Goal: Task Accomplishment & Management: Manage account settings

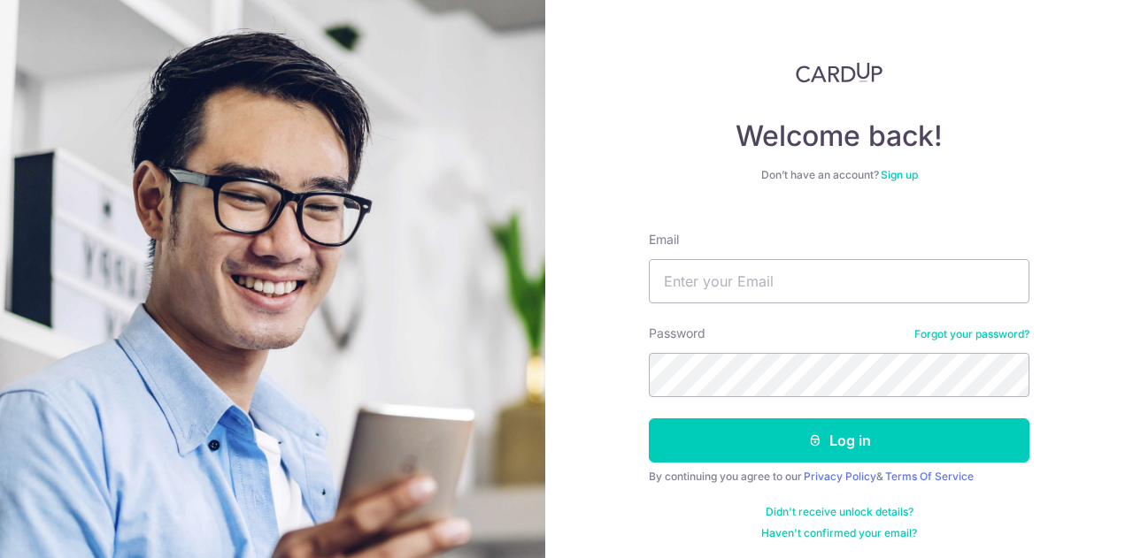
click at [863, 250] on div "Email" at bounding box center [839, 267] width 380 height 73
click at [855, 270] on input "Email" at bounding box center [839, 281] width 380 height 44
type input "[EMAIL_ADDRESS][DOMAIN_NAME]"
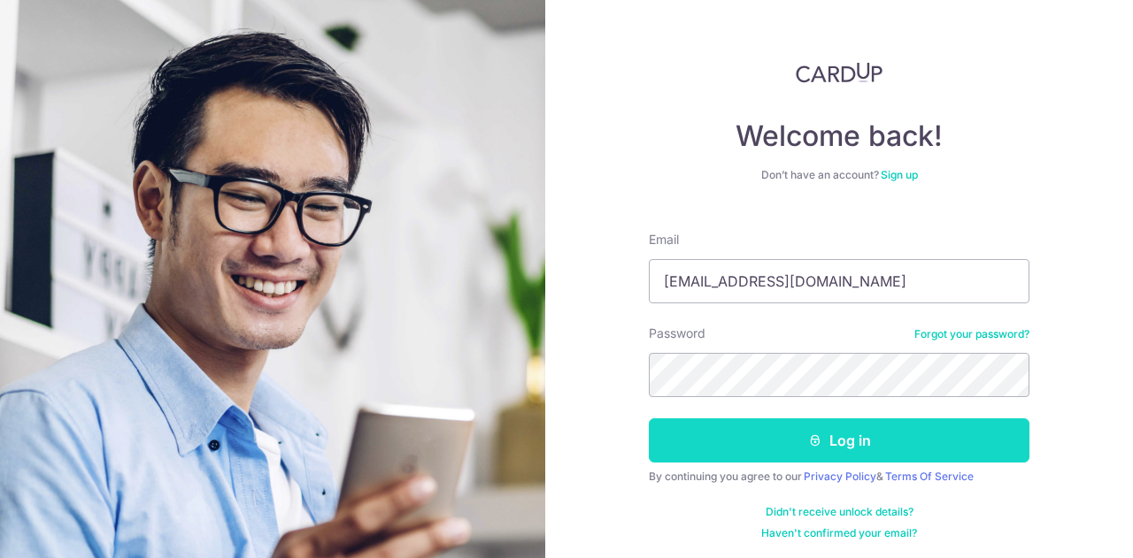
click at [811, 452] on button "Log in" at bounding box center [839, 441] width 380 height 44
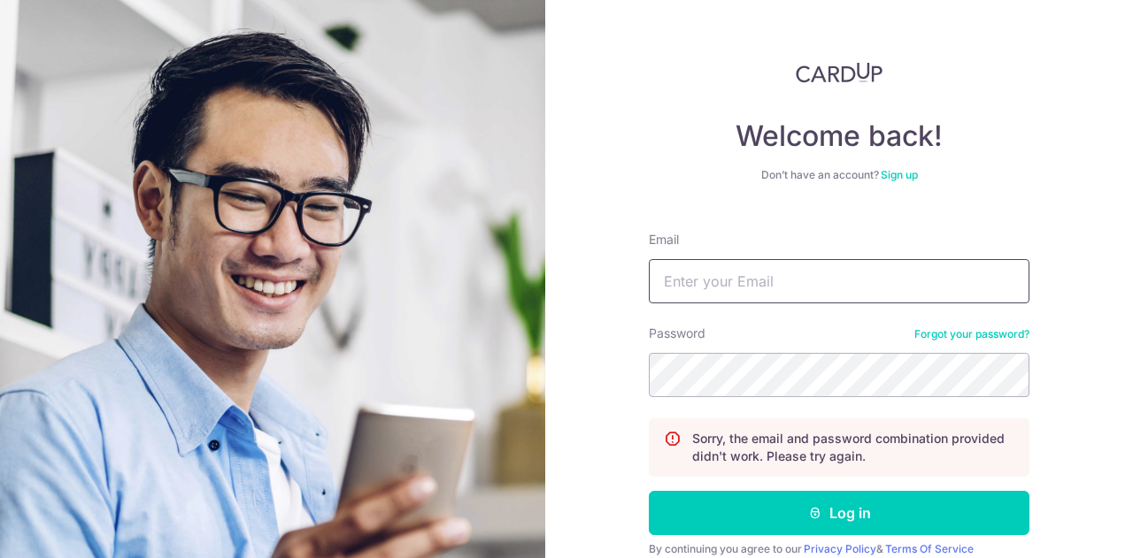
click at [856, 286] on input "Email" at bounding box center [839, 281] width 380 height 44
type input "[EMAIL_ADDRESS][DOMAIN_NAME]"
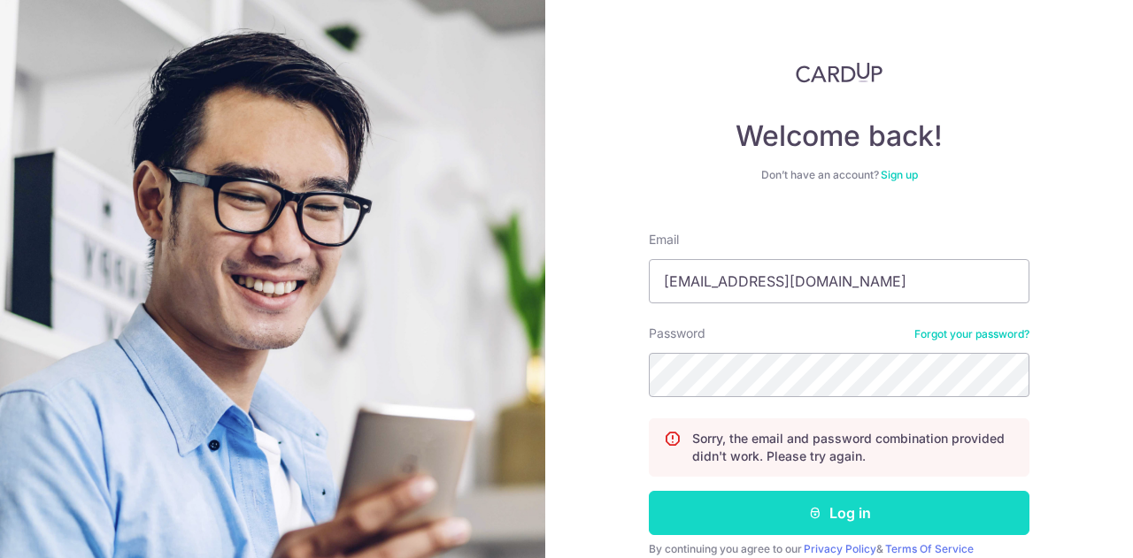
click at [812, 510] on icon "submit" at bounding box center [815, 513] width 14 height 14
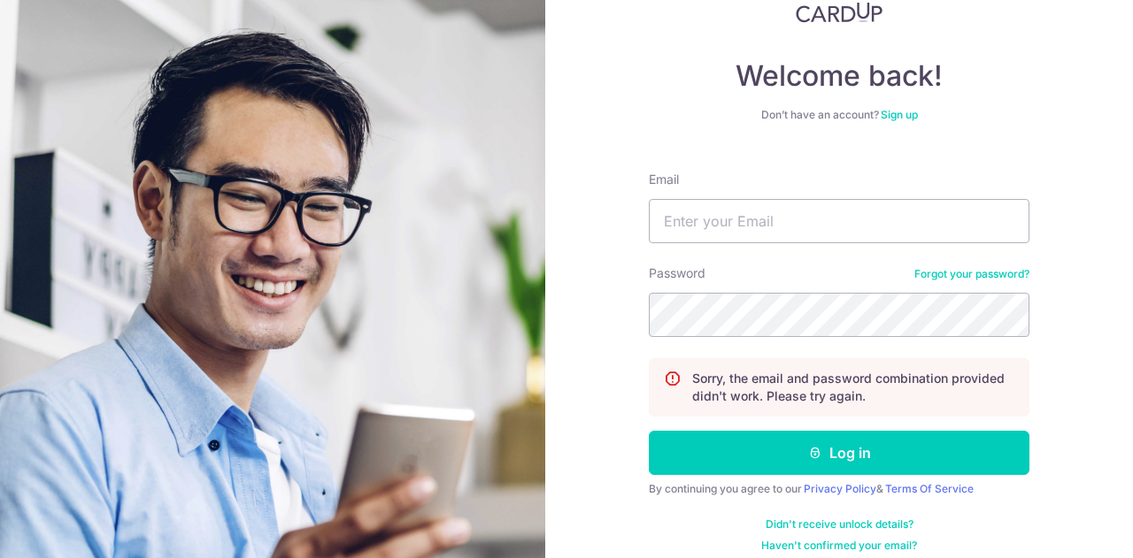
scroll to position [60, 0]
click at [941, 268] on link "Forgot your password?" at bounding box center [971, 274] width 115 height 14
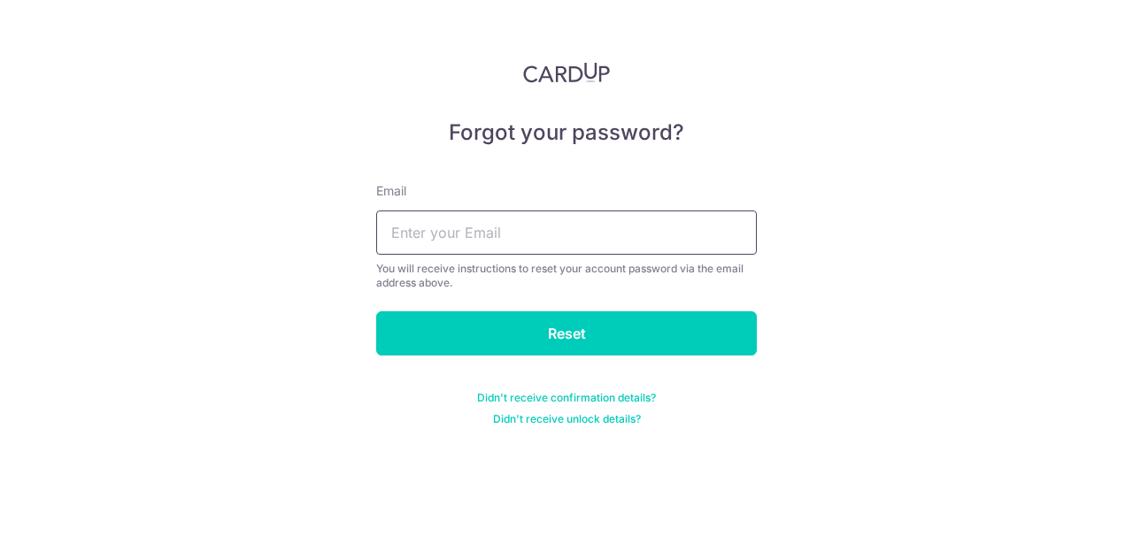
click at [653, 234] on input "text" at bounding box center [566, 233] width 380 height 44
type input "jeeyonghing@gmail.com"
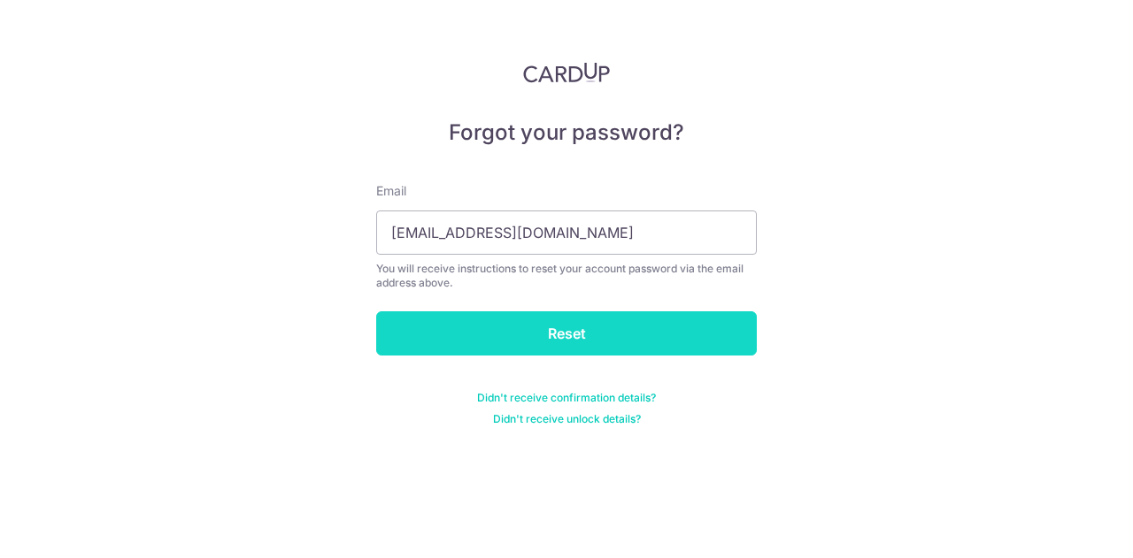
click at [543, 347] on input "Reset" at bounding box center [566, 333] width 380 height 44
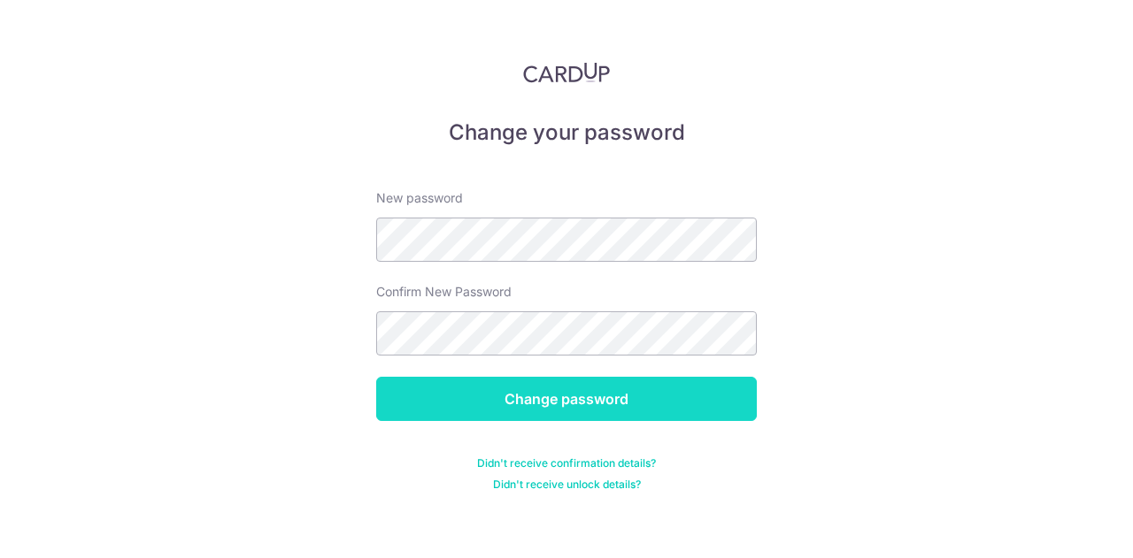
click at [552, 410] on input "Change password" at bounding box center [566, 399] width 380 height 44
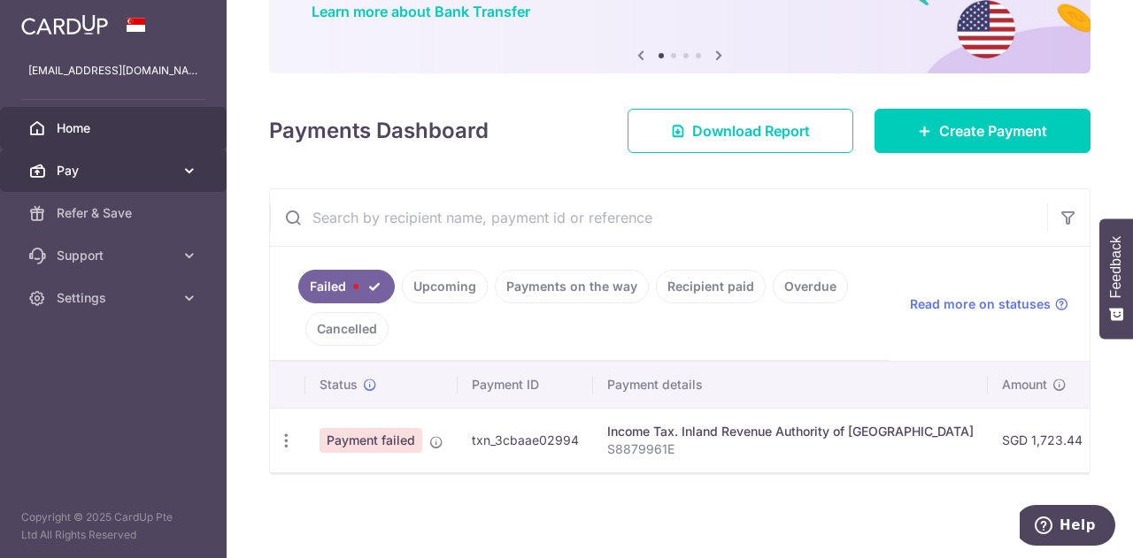
click at [183, 160] on link "Pay" at bounding box center [113, 171] width 227 height 42
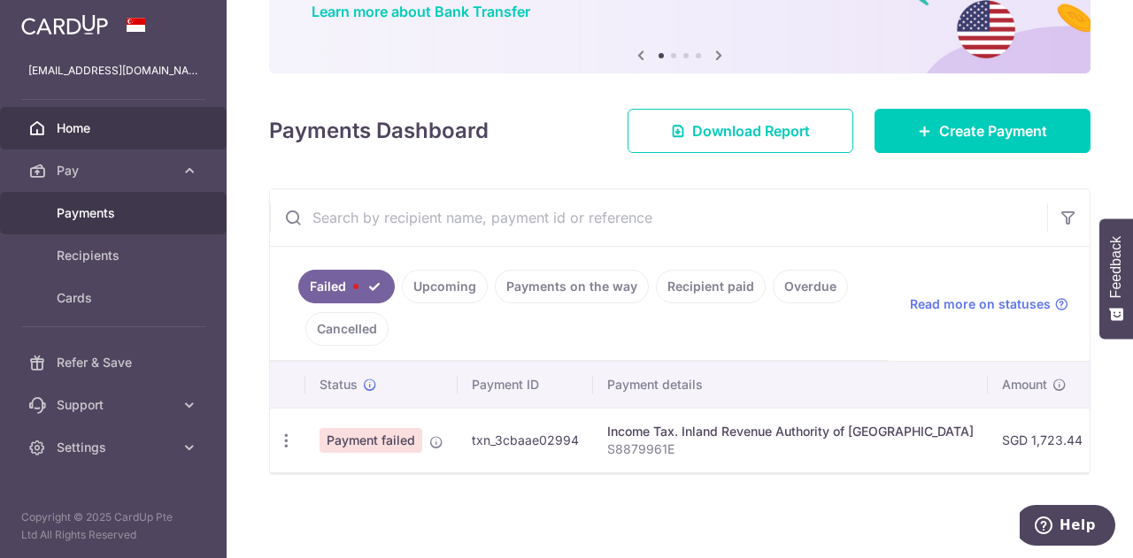
click at [143, 220] on span "Payments" at bounding box center [115, 213] width 117 height 18
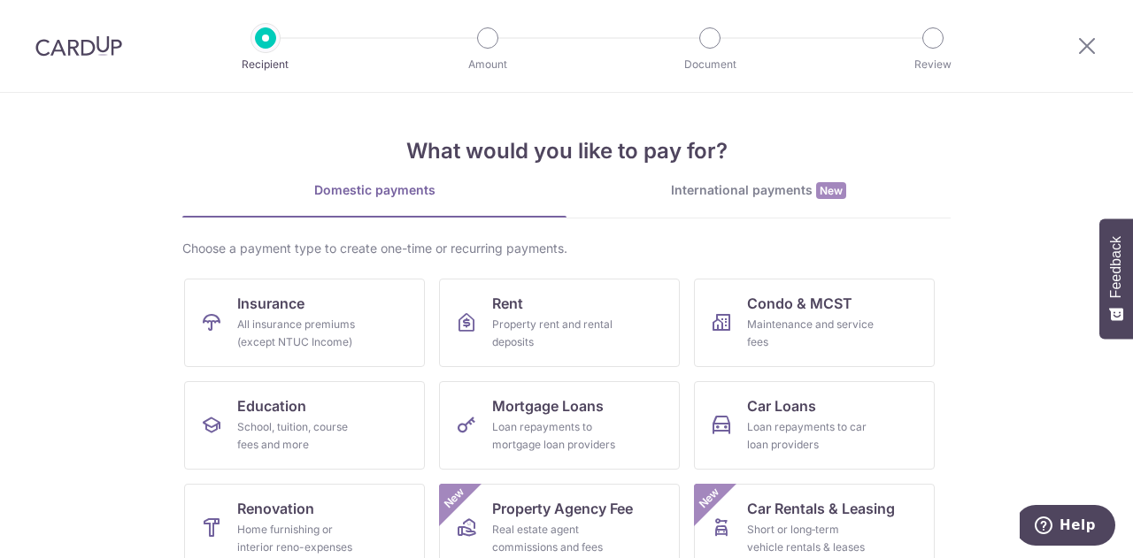
click at [76, 50] on img at bounding box center [78, 45] width 87 height 21
click at [99, 49] on img at bounding box center [78, 45] width 87 height 21
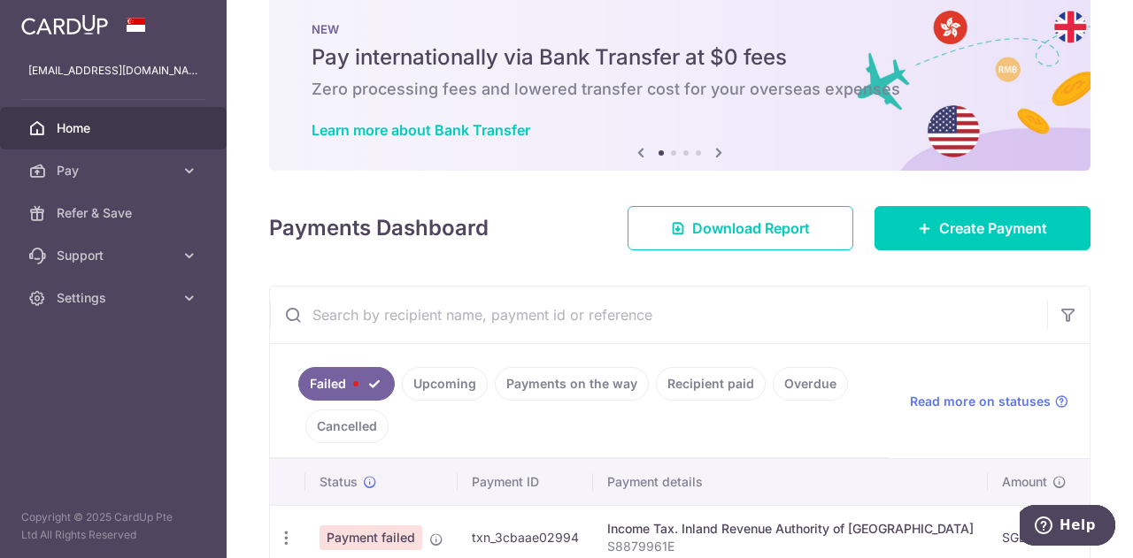
scroll to position [35, 0]
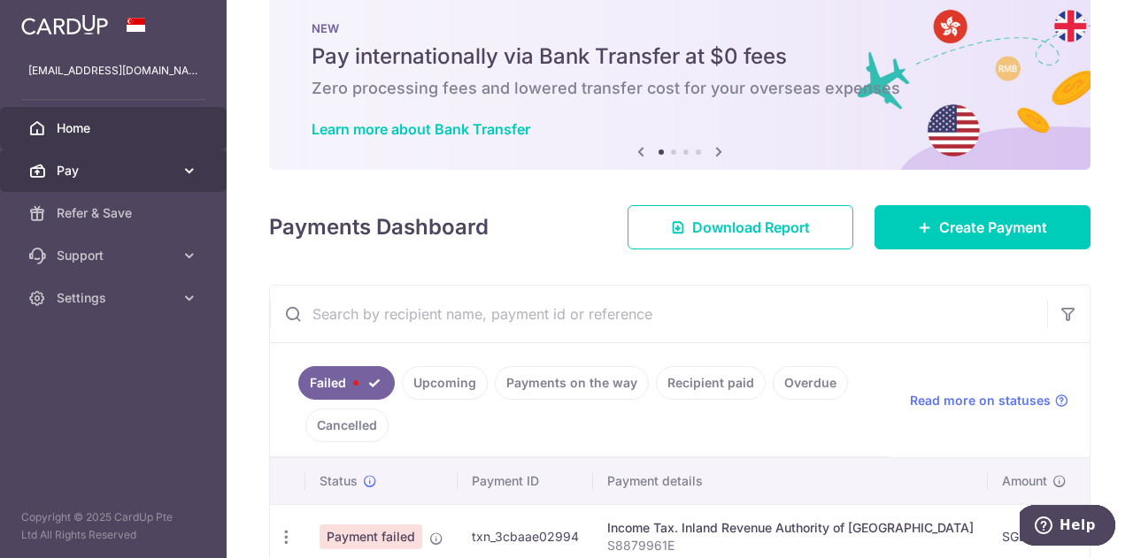
click at [195, 176] on icon at bounding box center [189, 171] width 18 height 18
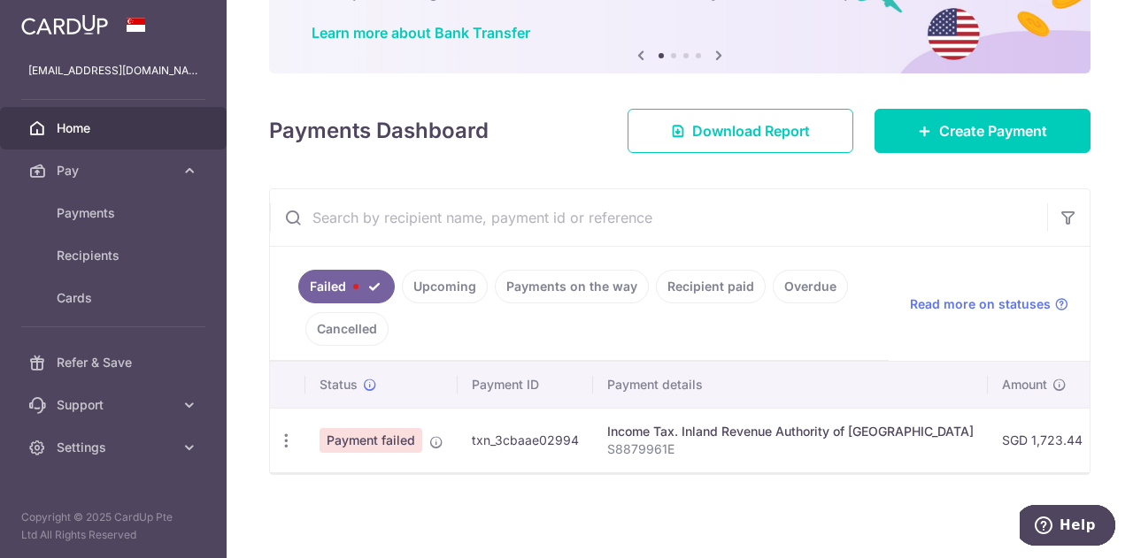
scroll to position [136, 0]
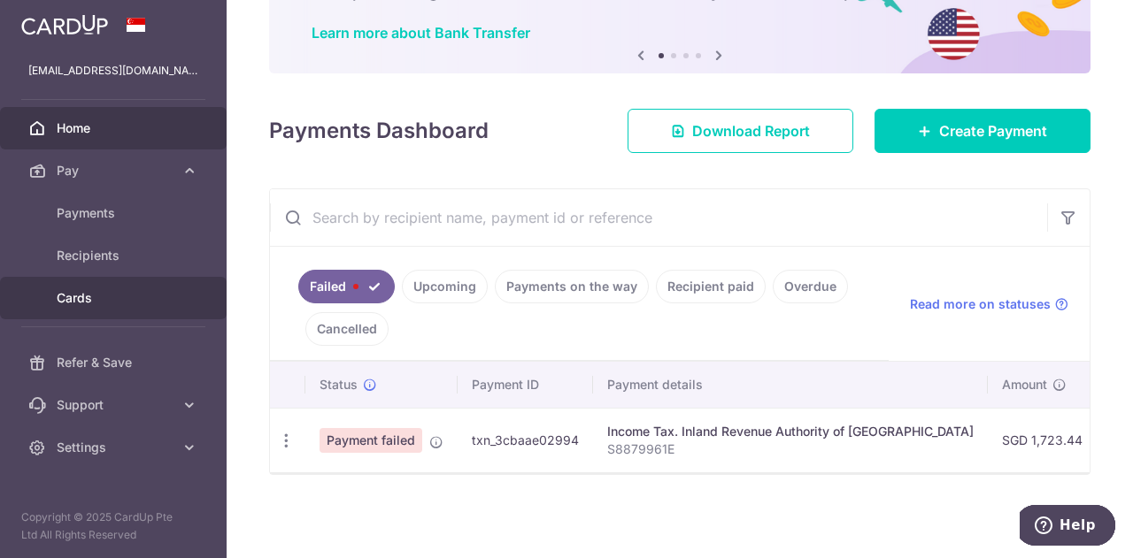
click at [130, 305] on span "Cards" at bounding box center [115, 298] width 117 height 18
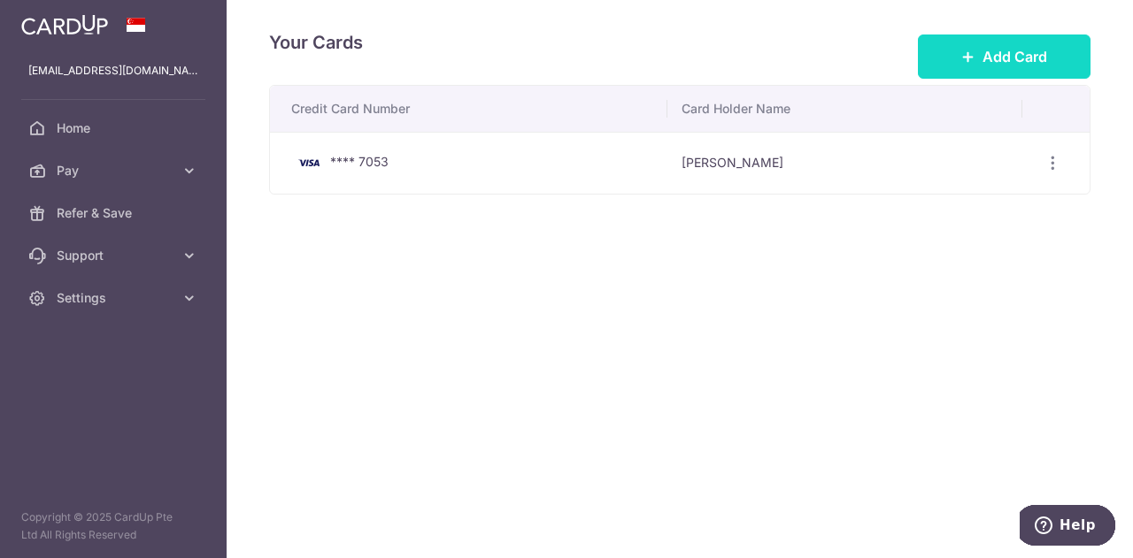
click at [1007, 68] on button "Add Card" at bounding box center [1004, 57] width 173 height 44
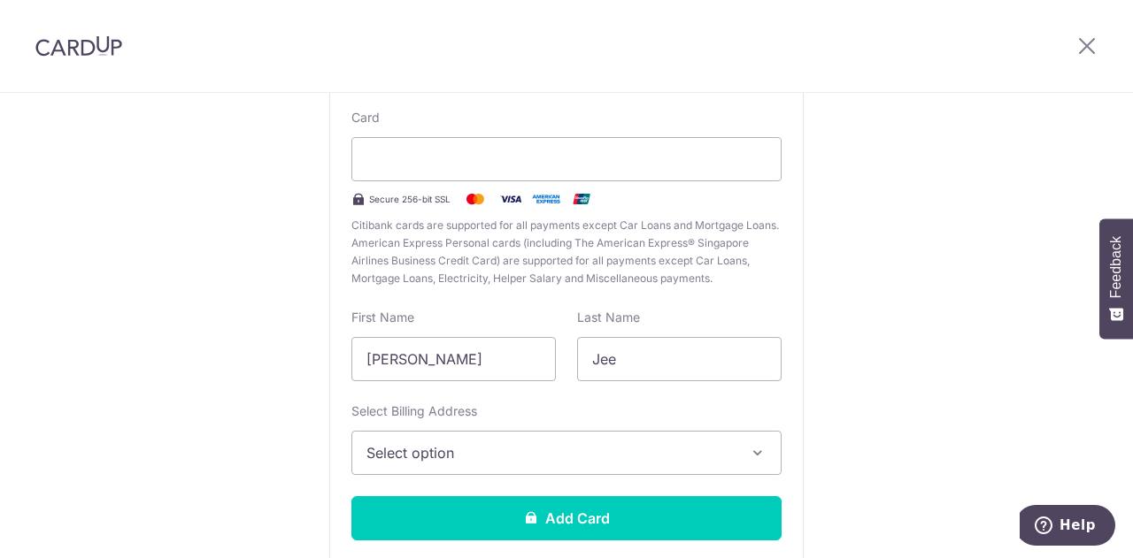
scroll to position [173, 0]
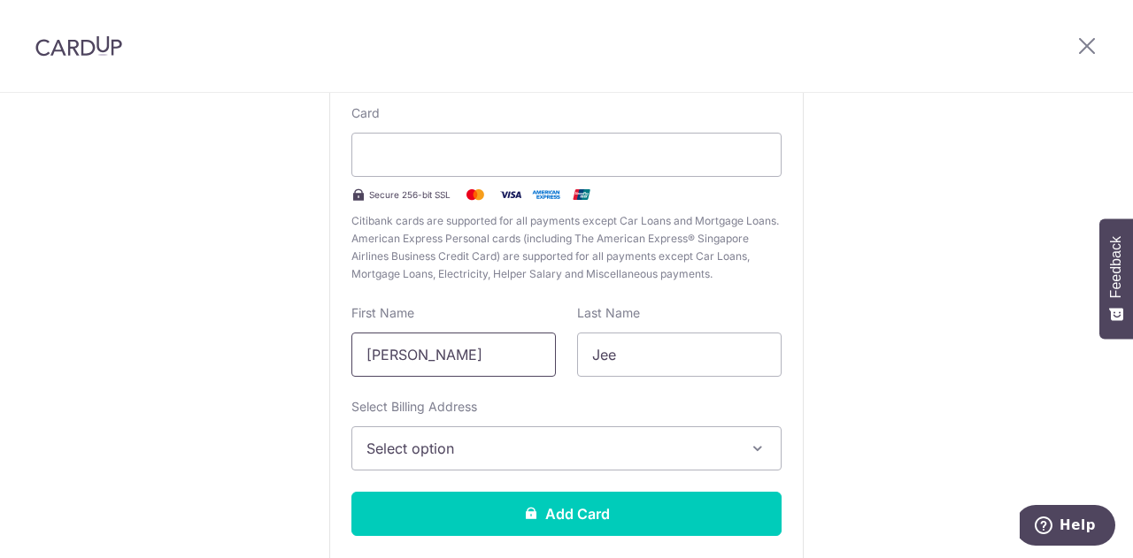
click at [493, 339] on input "[PERSON_NAME]" at bounding box center [453, 355] width 204 height 44
type input "Y"
type input "[PERSON_NAME]"
type input "lim"
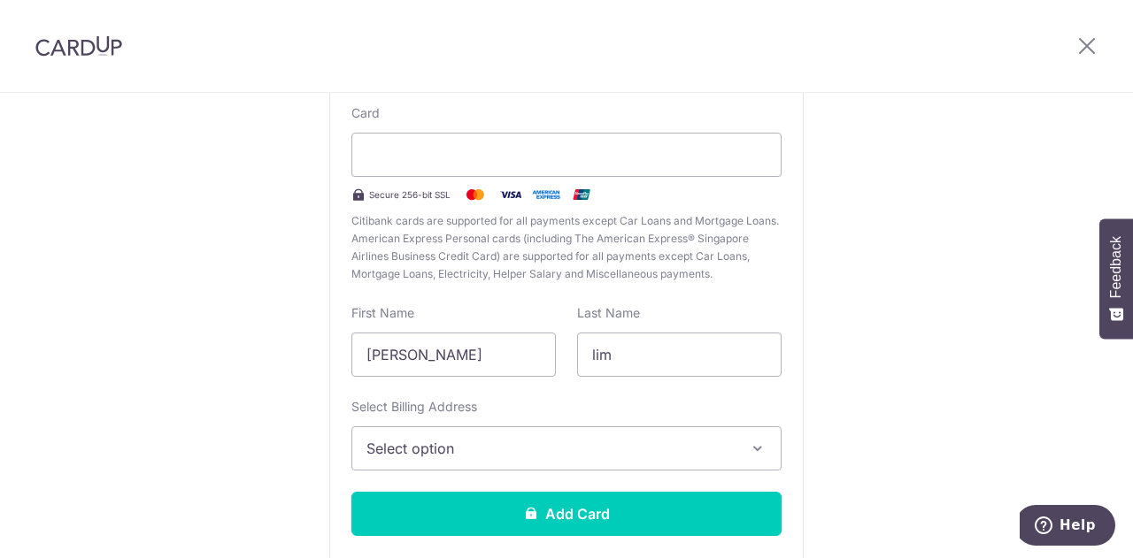
click at [495, 448] on span "Select option" at bounding box center [550, 448] width 368 height 21
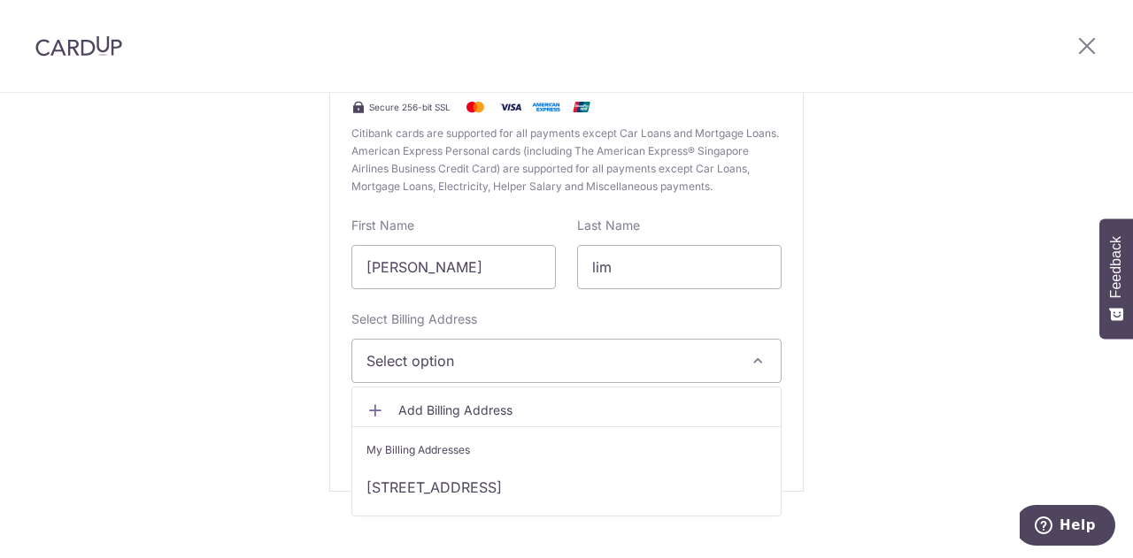
scroll to position [260, 0]
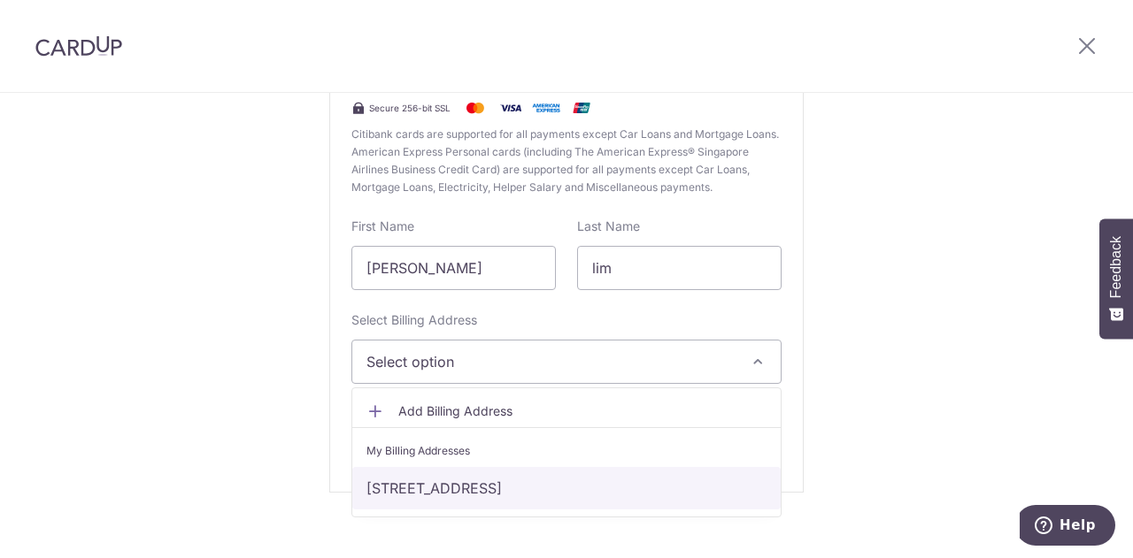
click at [494, 488] on link "[STREET_ADDRESS]" at bounding box center [566, 488] width 428 height 42
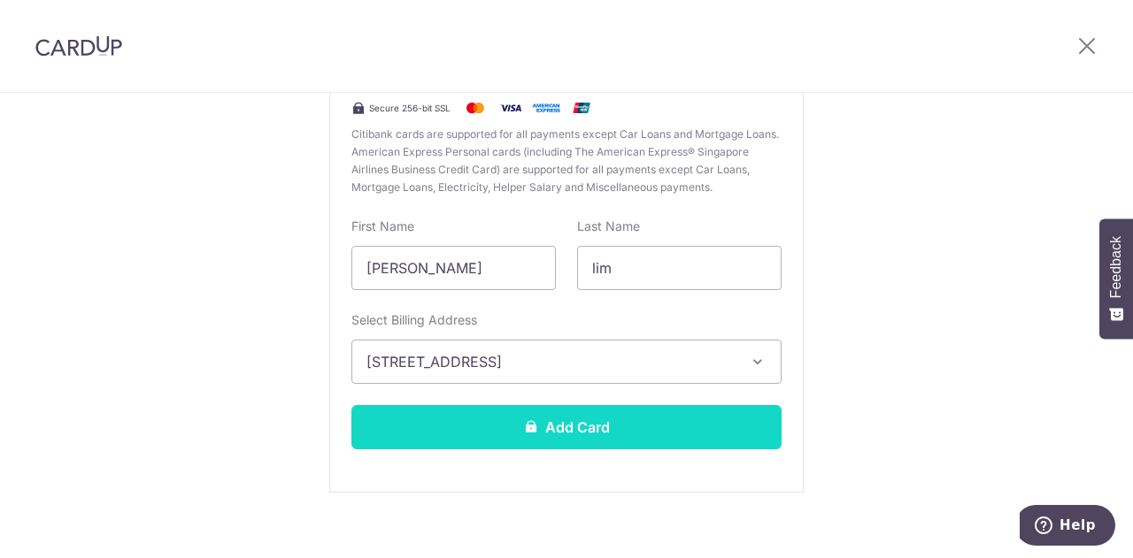
click at [513, 440] on button "Add Card" at bounding box center [566, 427] width 430 height 44
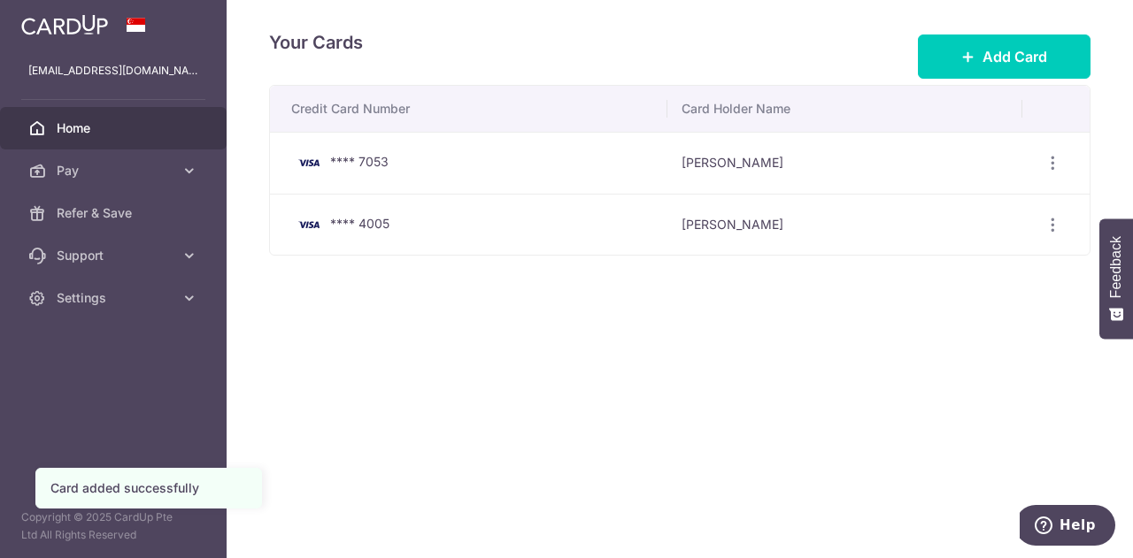
click at [144, 137] on link "Home" at bounding box center [113, 128] width 227 height 42
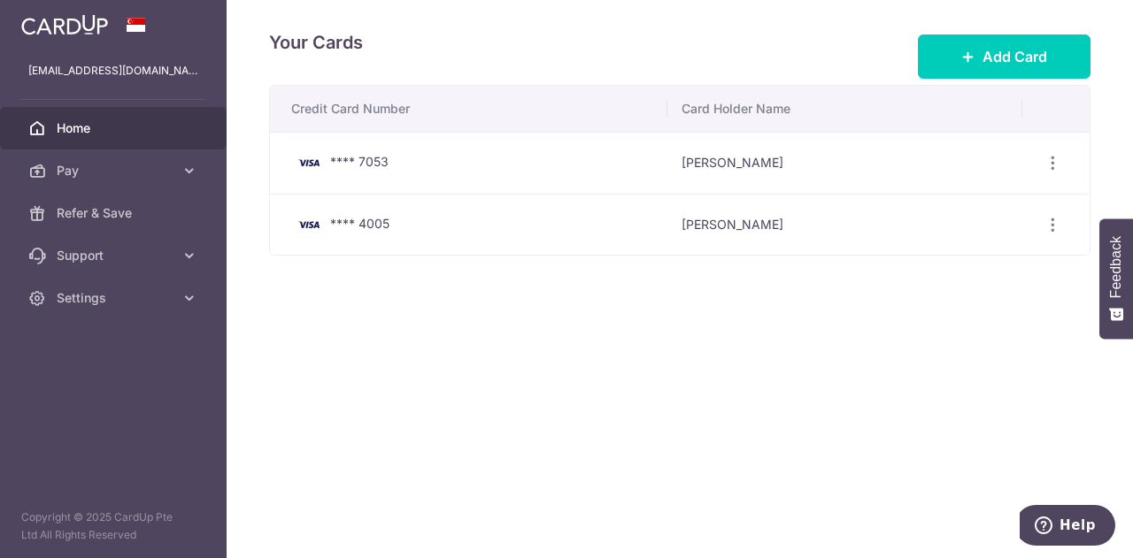
click at [142, 130] on span "Home" at bounding box center [115, 128] width 117 height 18
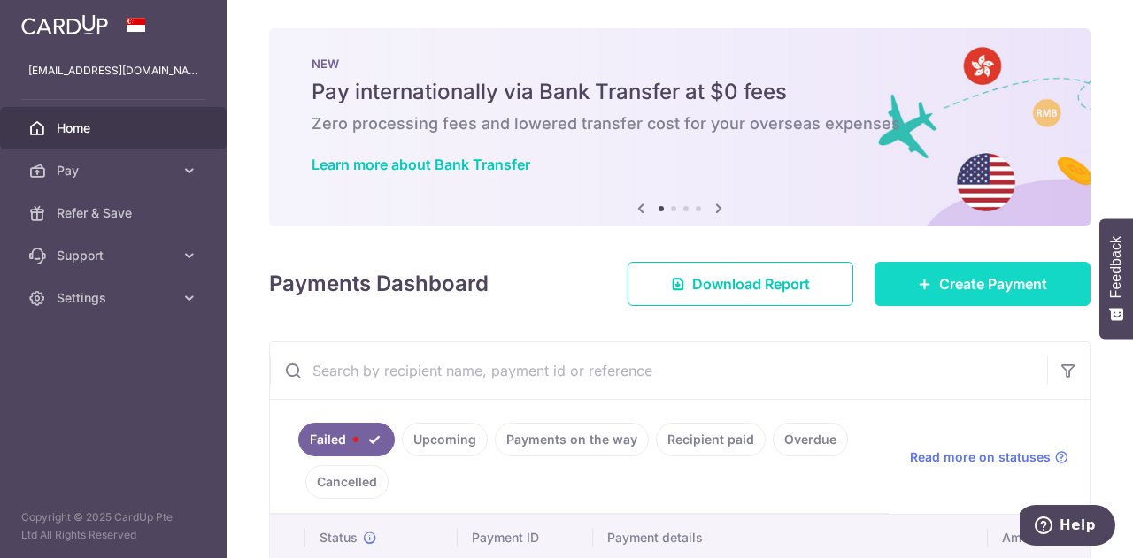
click at [920, 289] on icon at bounding box center [925, 284] width 14 height 14
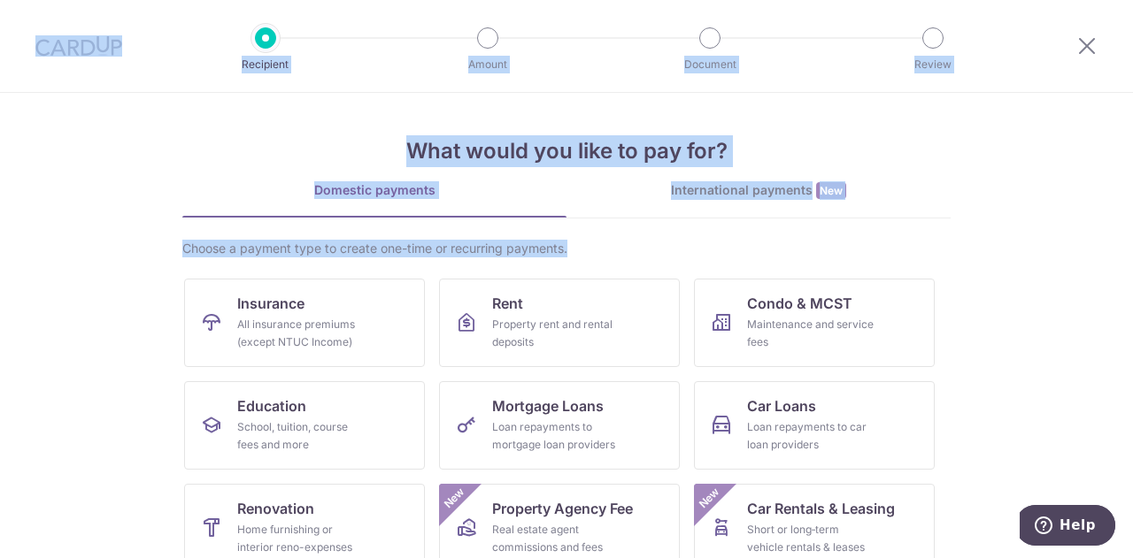
drag, startPoint x: 629, startPoint y: 231, endPoint x: 74, endPoint y: 40, distance: 586.8
click at [74, 40] on div "Recipient Amount Document Review What would you like to pay for? Domestic payme…" at bounding box center [566, 279] width 1133 height 558
click at [78, 42] on img at bounding box center [78, 45] width 87 height 21
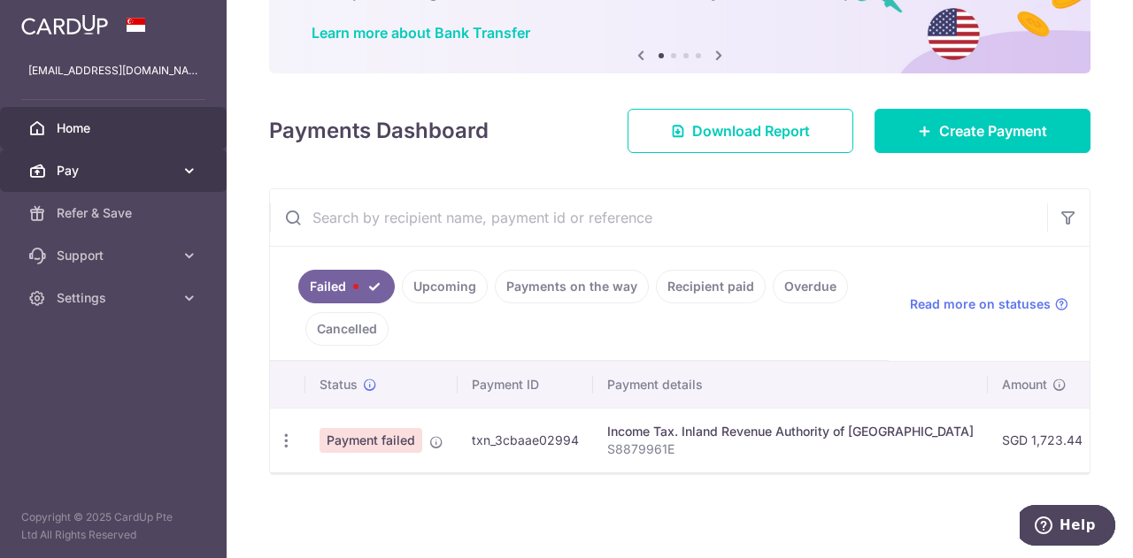
click at [188, 171] on icon at bounding box center [189, 171] width 18 height 18
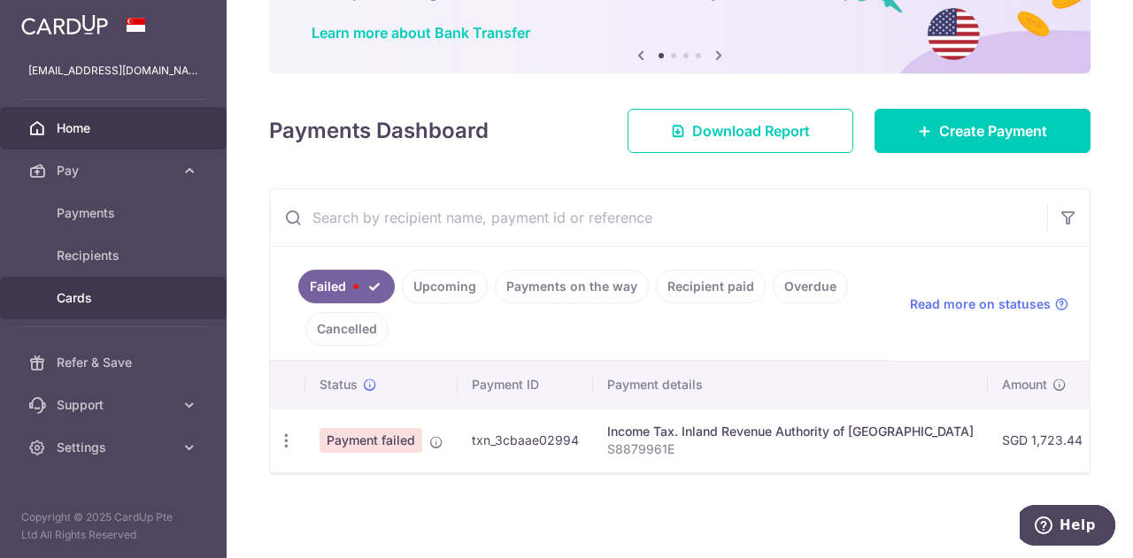
click at [143, 290] on span "Cards" at bounding box center [115, 298] width 117 height 18
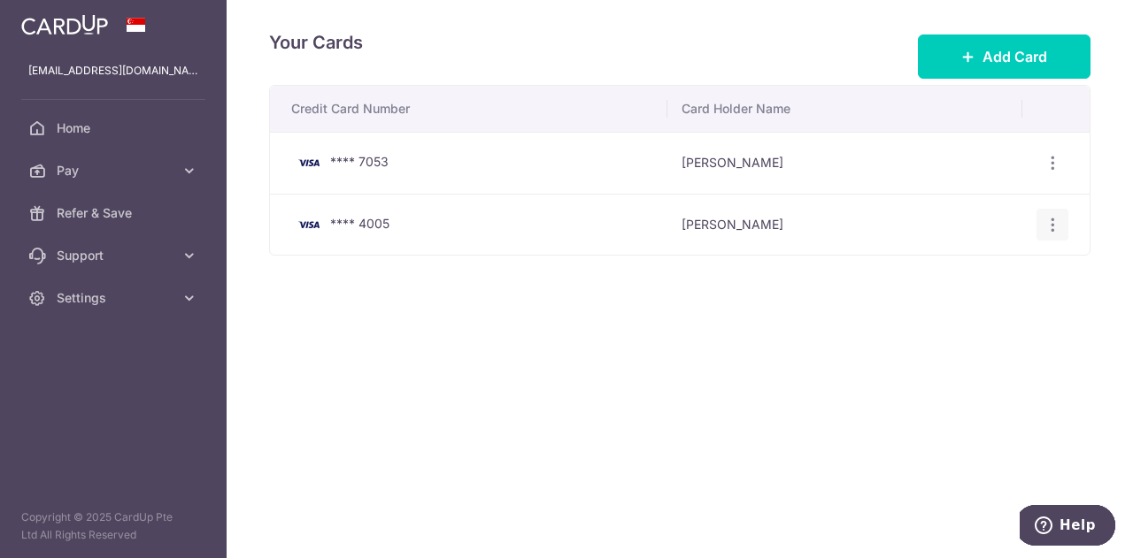
click at [1053, 234] on div "View/Edit Delete" at bounding box center [1052, 225] width 33 height 33
click at [1051, 228] on icon "button" at bounding box center [1052, 225] width 19 height 19
click at [740, 286] on div "Credit Card Number Card Holder Name **** 7053 Yong Hing Jee View/Edit Delete **…" at bounding box center [679, 226] width 821 height 282
click at [121, 162] on span "Pay" at bounding box center [115, 171] width 117 height 18
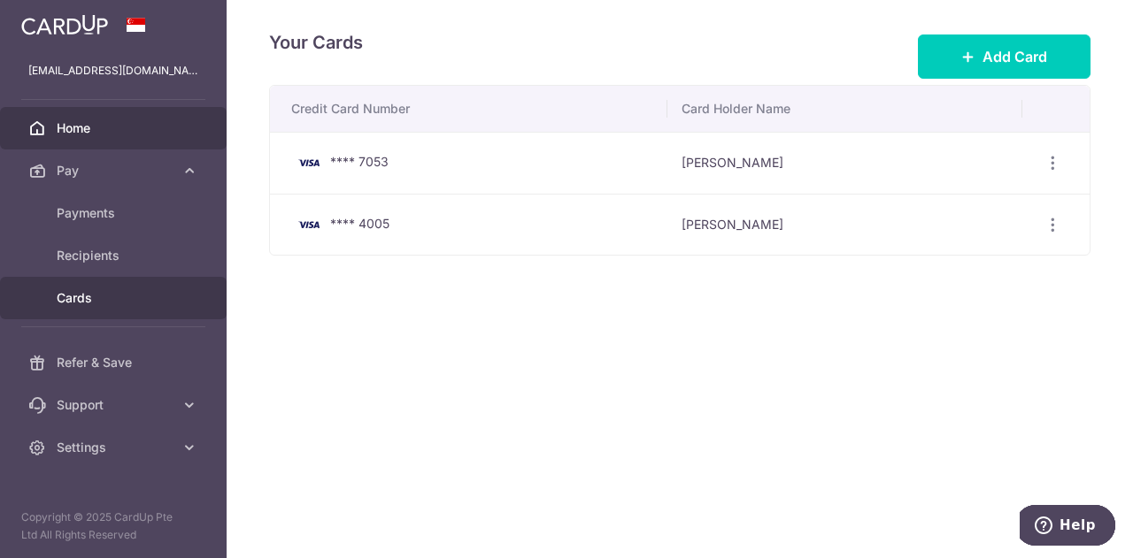
click at [134, 121] on span "Home" at bounding box center [115, 128] width 117 height 18
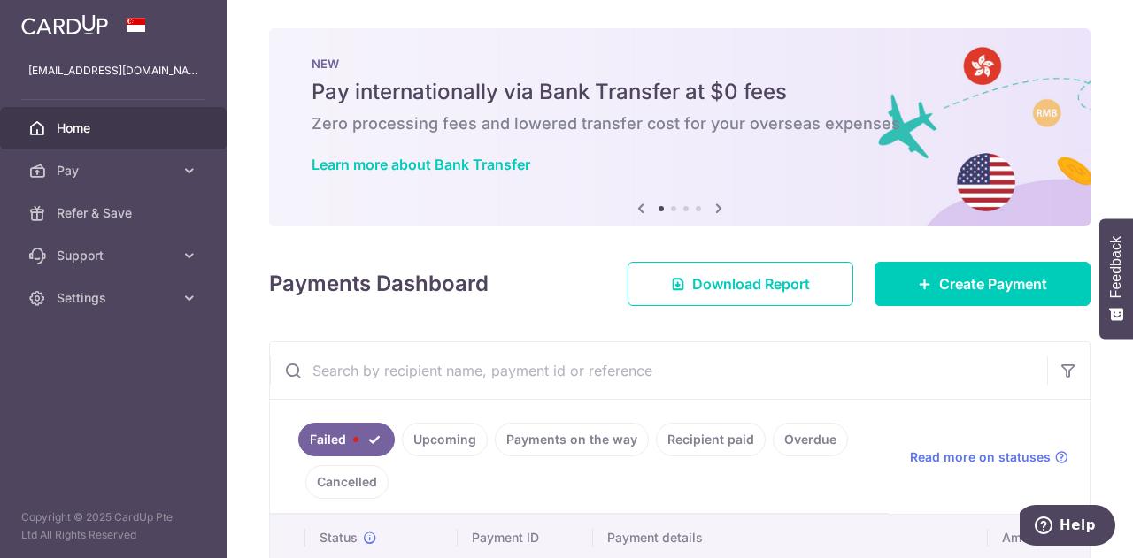
scroll to position [157, 0]
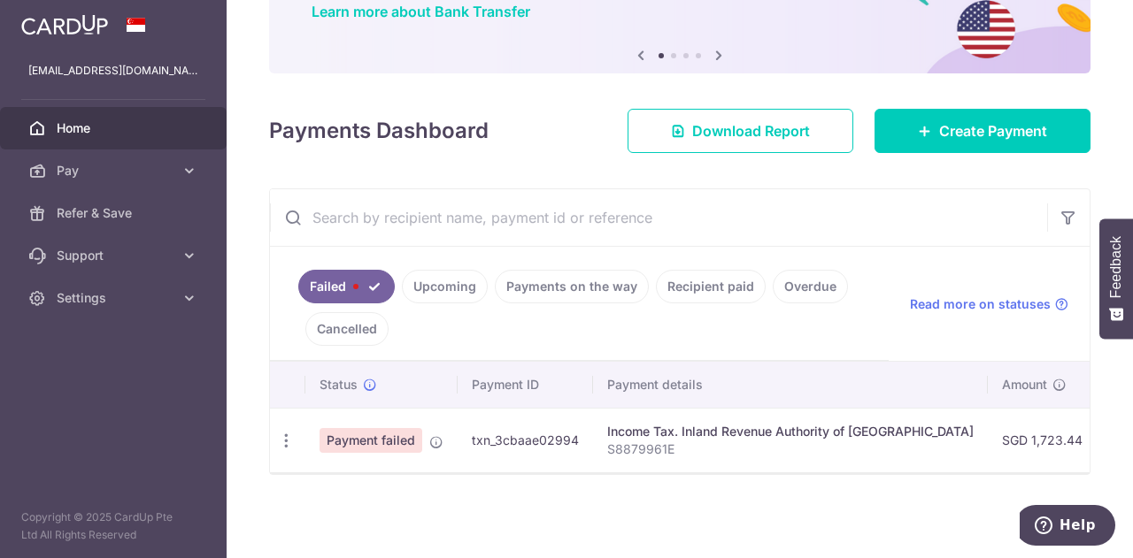
click at [354, 275] on link "Failed" at bounding box center [346, 287] width 96 height 34
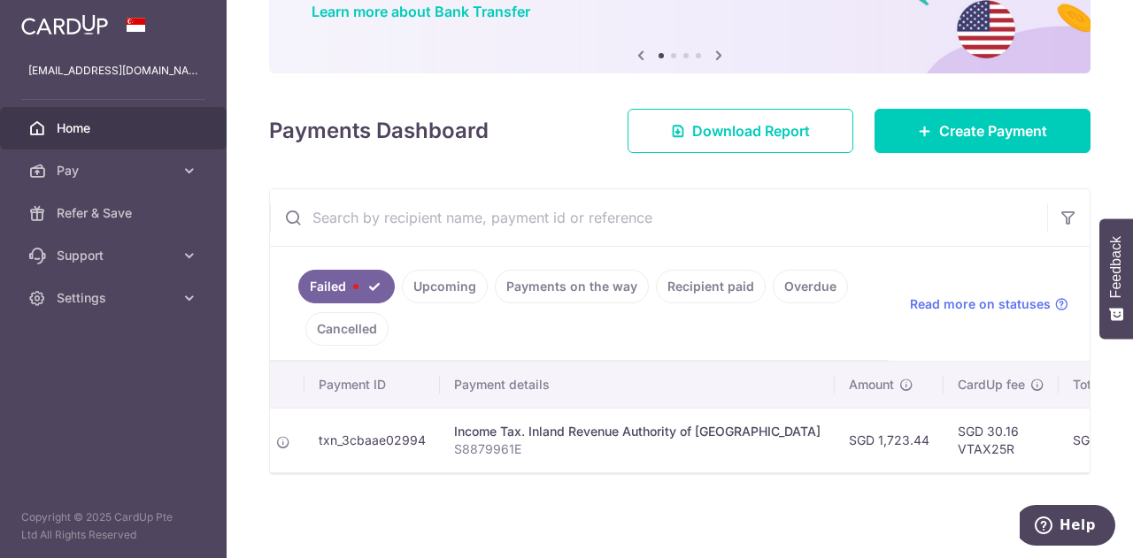
scroll to position [0, 127]
